Goal: Obtain resource: Obtain resource

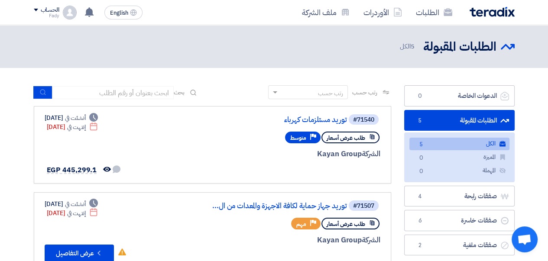
click at [486, 50] on h2 "الطلبات المقبولة" at bounding box center [459, 47] width 73 height 17
click at [494, 5] on div "الطلبات الأوردرات ملف الشركة" at bounding box center [370, 12] width 288 height 20
click at [492, 13] on img at bounding box center [491, 12] width 45 height 10
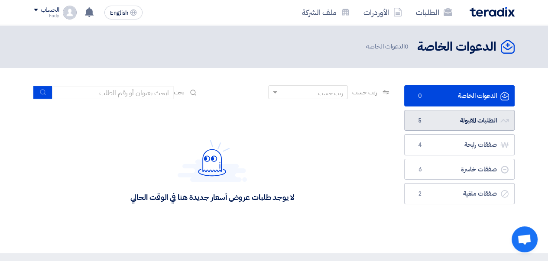
click at [443, 122] on link "الطلبات المقبولة الطلبات المقبولة 5" at bounding box center [459, 120] width 110 height 21
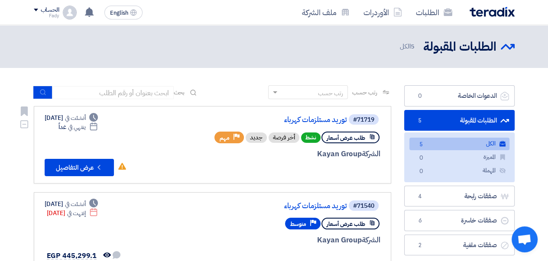
scroll to position [43, 0]
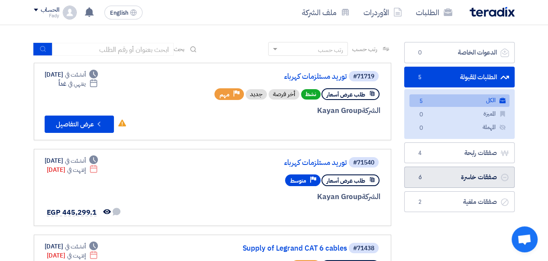
click at [454, 181] on link "صفقات خاسرة صفقات خاسرة 6" at bounding box center [459, 177] width 110 height 21
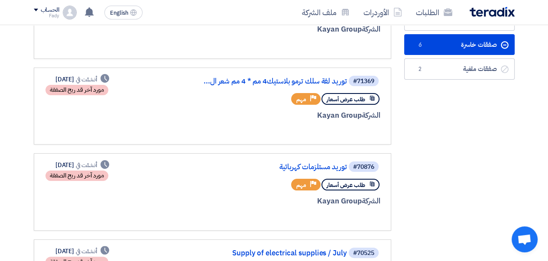
scroll to position [130, 0]
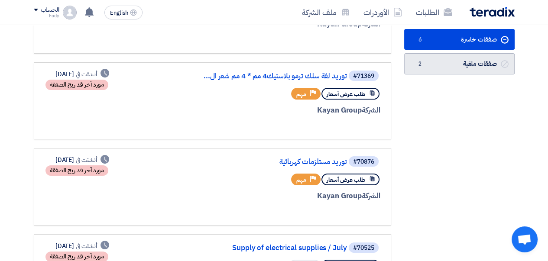
click at [451, 64] on link "صفقات ملغية صفقات ملغية 2" at bounding box center [459, 63] width 110 height 21
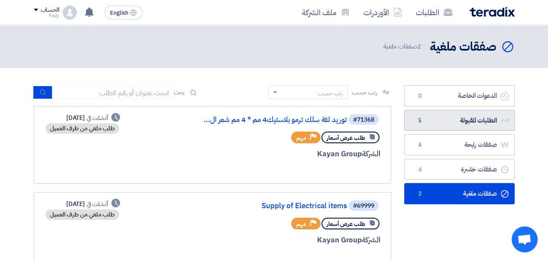
click at [443, 123] on link "الطلبات المقبولة الطلبات المقبولة 5" at bounding box center [459, 120] width 110 height 21
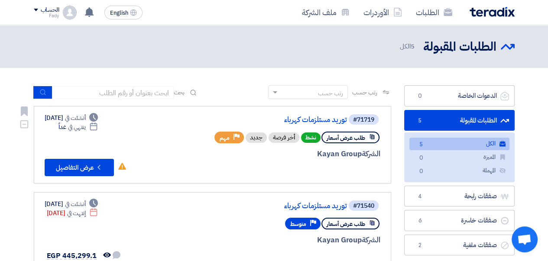
click at [321, 120] on link "توريد مستلزمات كهرباء" at bounding box center [260, 120] width 173 height 8
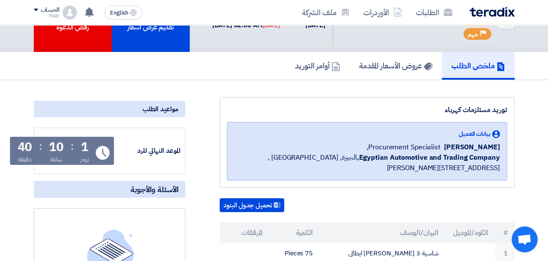
scroll to position [43, 0]
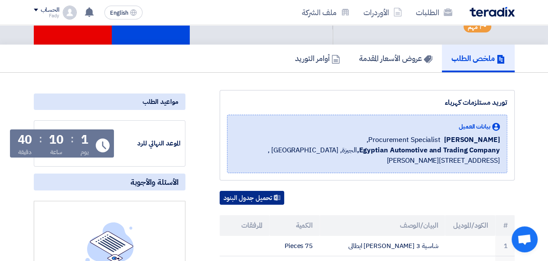
click at [238, 197] on button "تحميل جدول البنود" at bounding box center [252, 198] width 65 height 14
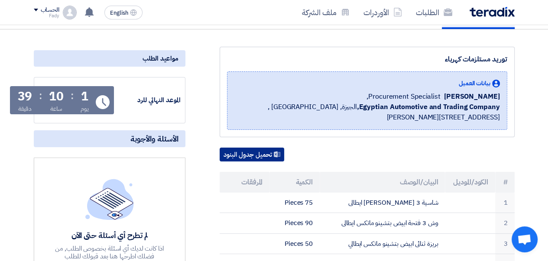
scroll to position [0, 0]
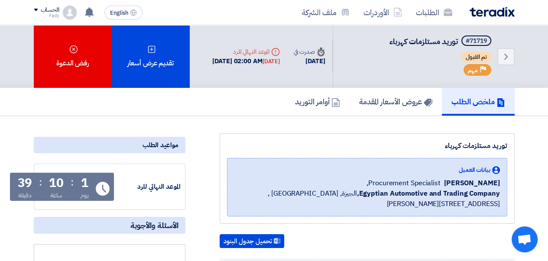
click at [487, 13] on img at bounding box center [491, 12] width 45 height 10
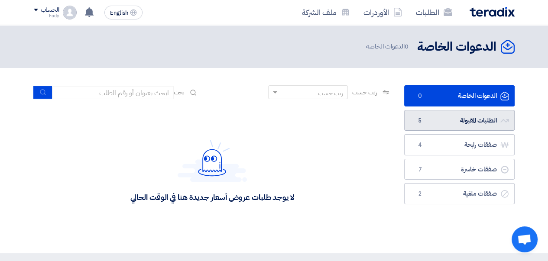
click at [471, 115] on link "الطلبات المقبولة الطلبات المقبولة 5" at bounding box center [459, 120] width 110 height 21
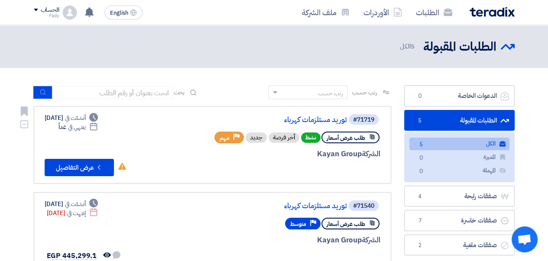
click at [308, 123] on link "توريد مستلزمات كهرباء" at bounding box center [260, 120] width 173 height 8
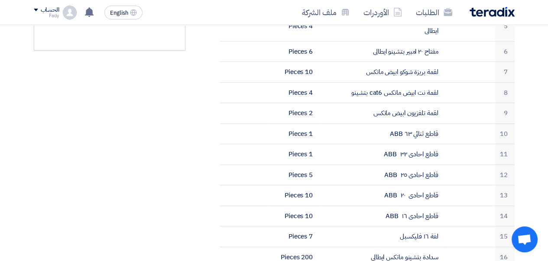
scroll to position [346, 0]
